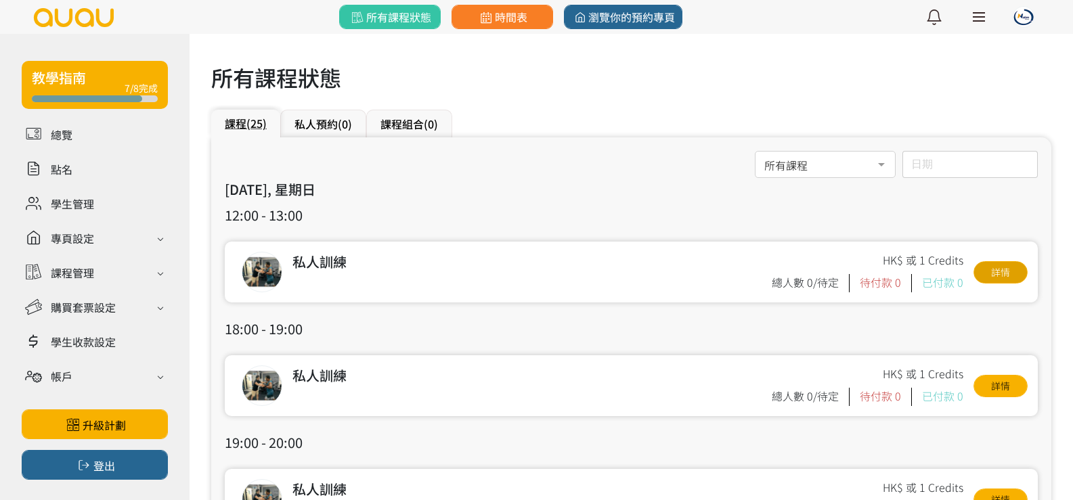
click at [987, 264] on link "詳情" at bounding box center [1001, 272] width 54 height 22
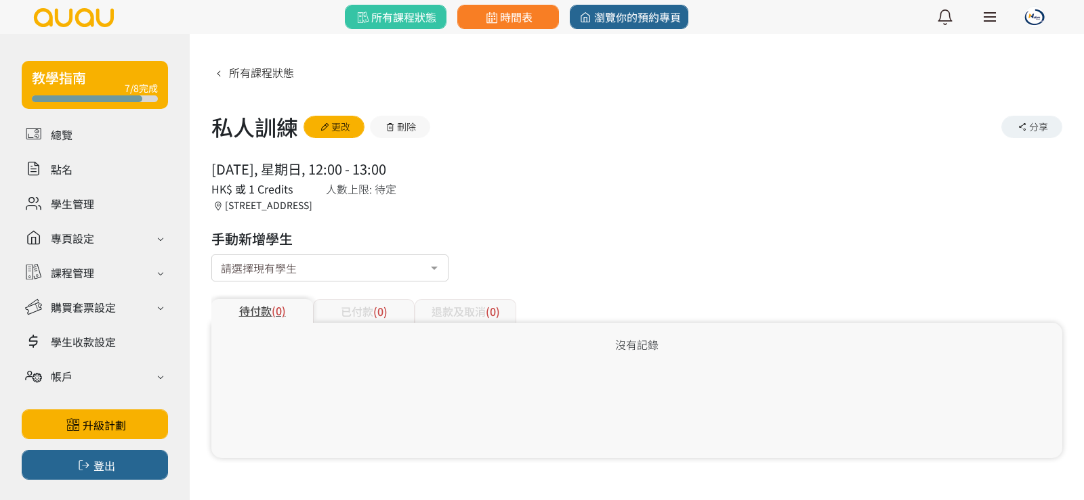
click at [355, 268] on div "請選擇現有學生" at bounding box center [329, 268] width 237 height 27
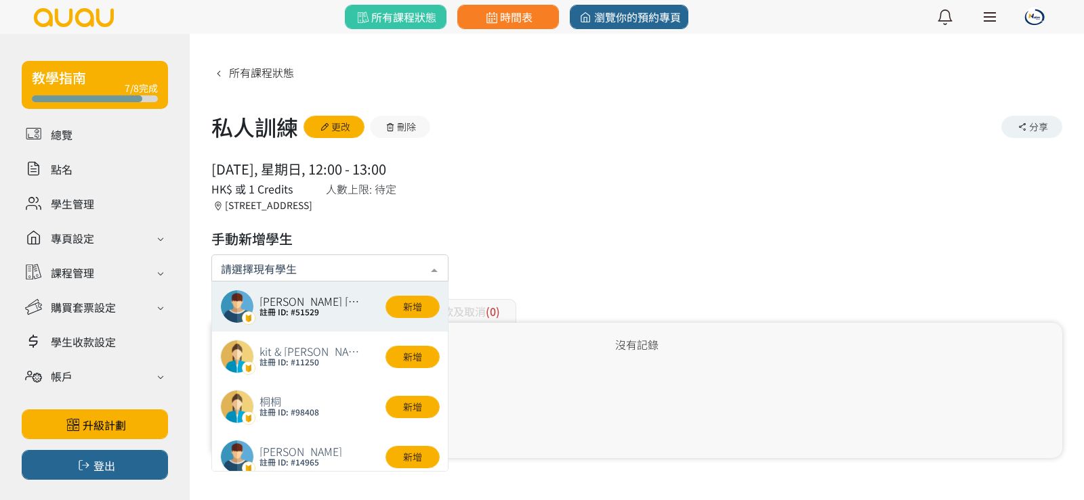
type input "大"
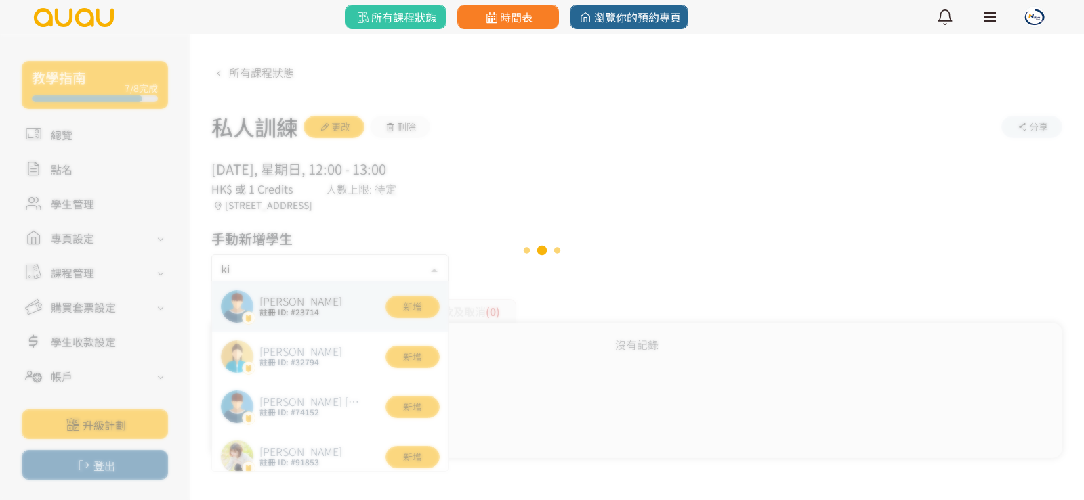
type input "kit"
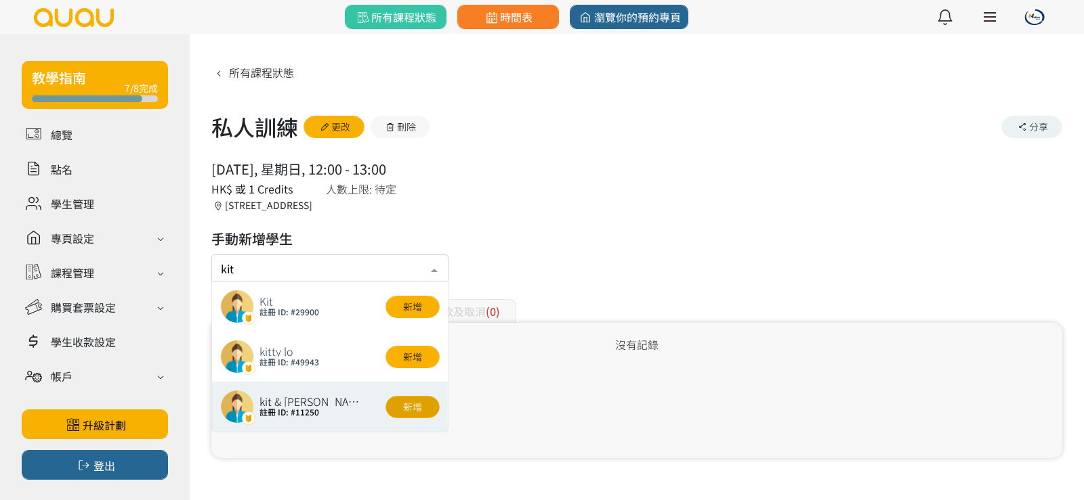
click at [415, 414] on button "新增" at bounding box center [412, 407] width 54 height 22
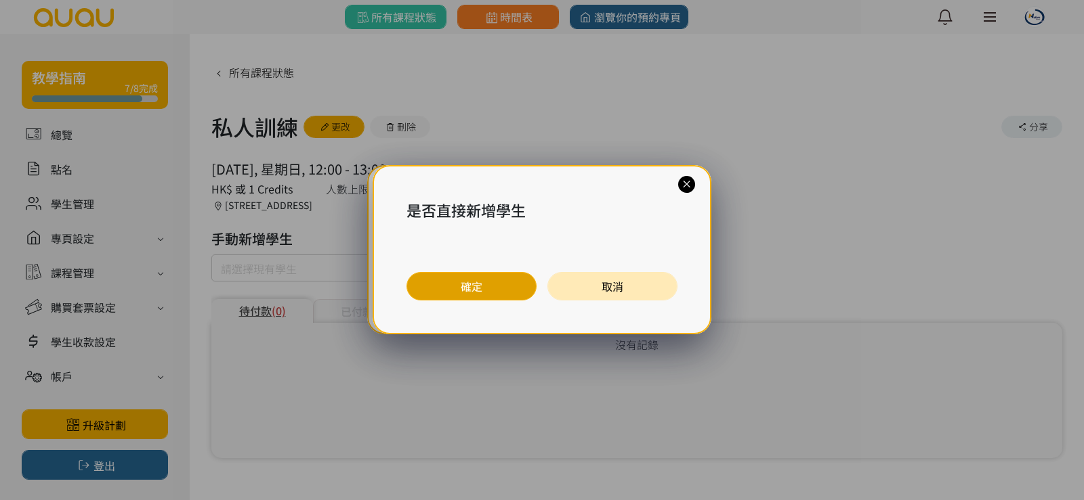
click at [474, 295] on button "確定" at bounding box center [471, 286] width 130 height 28
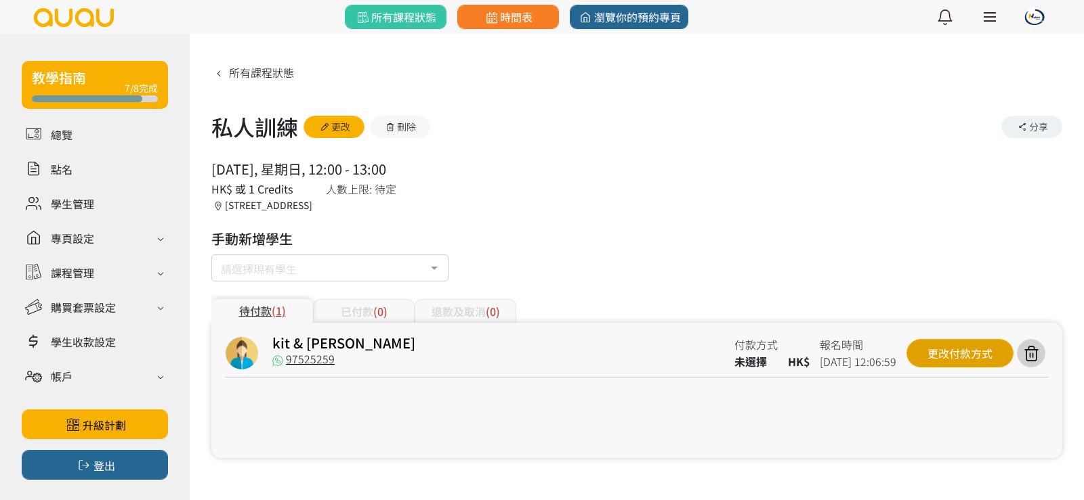
click at [962, 356] on div "更改付款方式" at bounding box center [959, 353] width 107 height 28
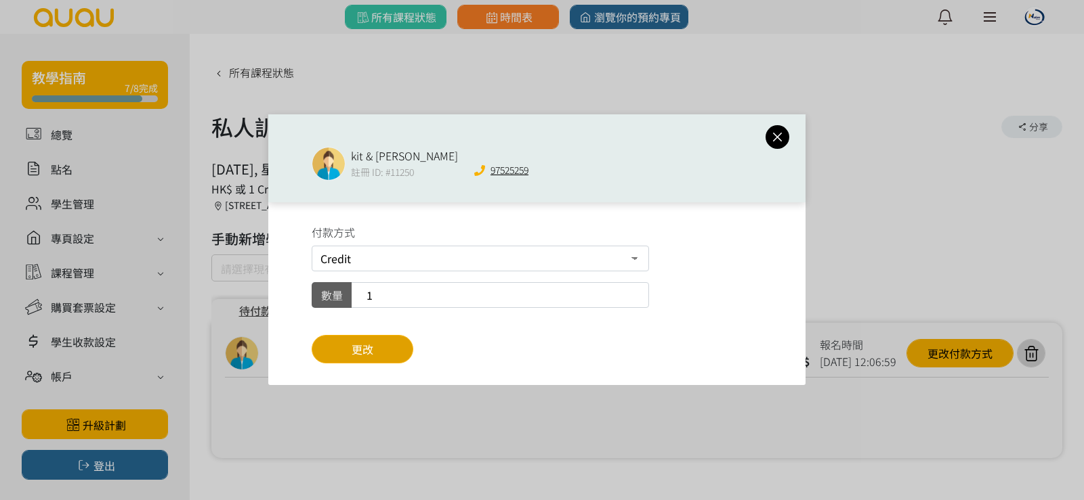
click at [377, 350] on button "更改" at bounding box center [363, 349] width 102 height 28
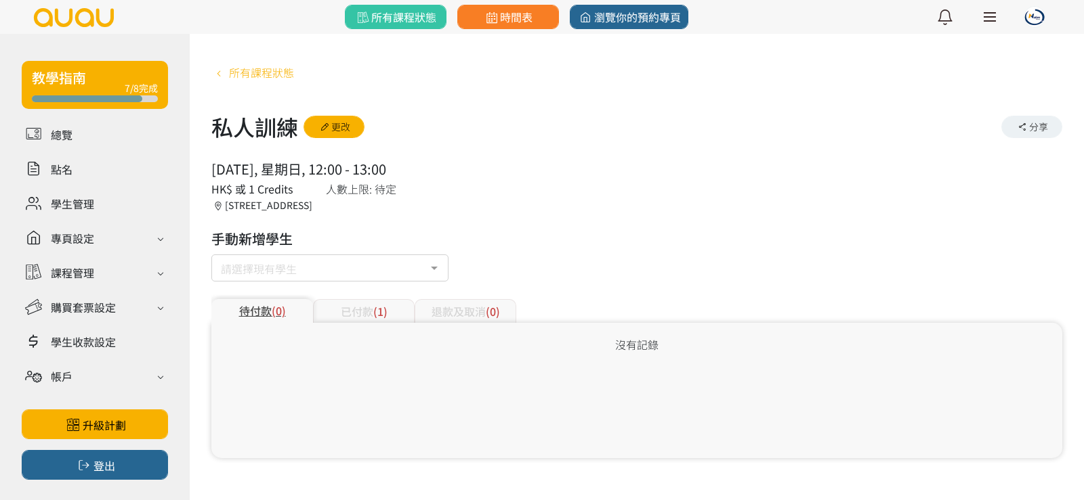
click at [269, 79] on span "所有課程狀態" at bounding box center [261, 72] width 65 height 16
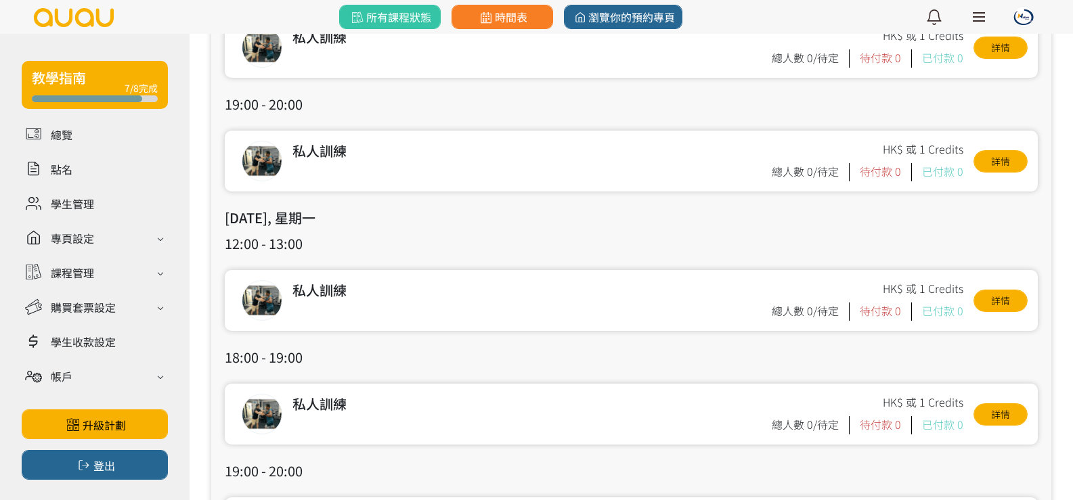
scroll to position [68, 0]
